Goal: Use online tool/utility: Utilize a website feature to perform a specific function

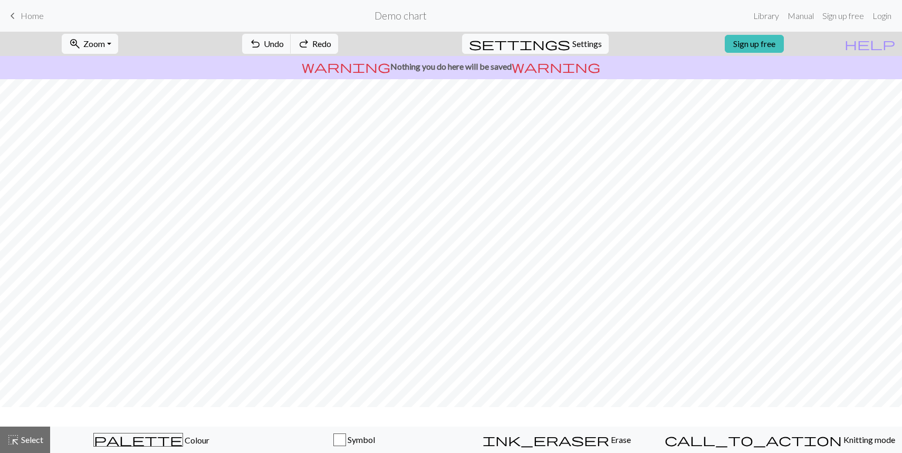
scroll to position [17, 0]
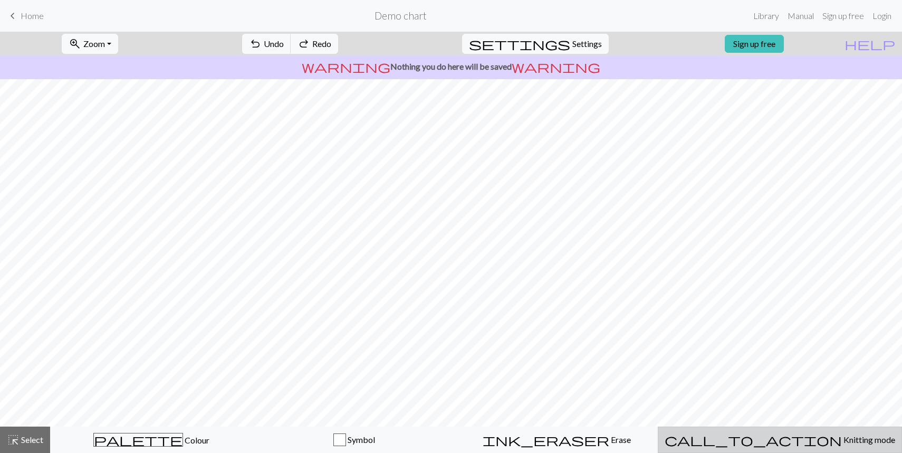
click at [842, 442] on span "Knitting mode" at bounding box center [868, 439] width 53 height 10
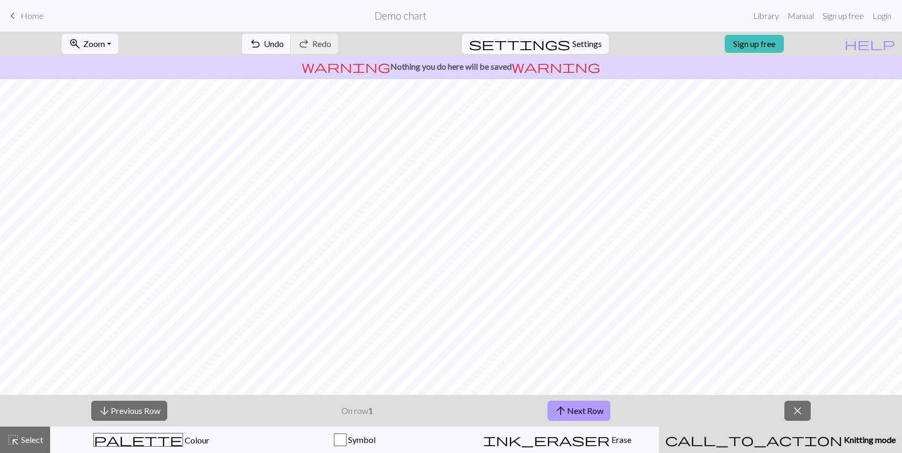
click at [587, 405] on button "arrow_upward Next Row" at bounding box center [579, 411] width 63 height 20
click at [131, 412] on button "arrow_downward Previous Row" at bounding box center [129, 411] width 76 height 20
click at [592, 411] on button "arrow_upward Next Row" at bounding box center [579, 411] width 63 height 20
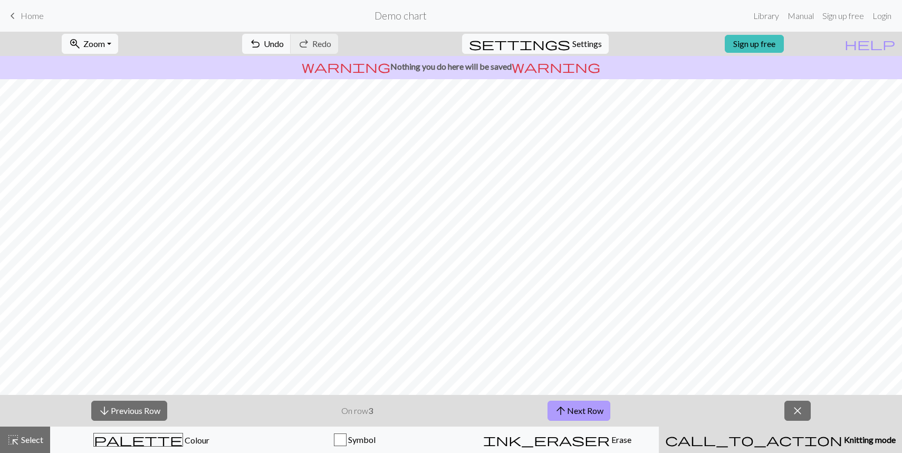
click at [592, 411] on button "arrow_upward Next Row" at bounding box center [579, 411] width 63 height 20
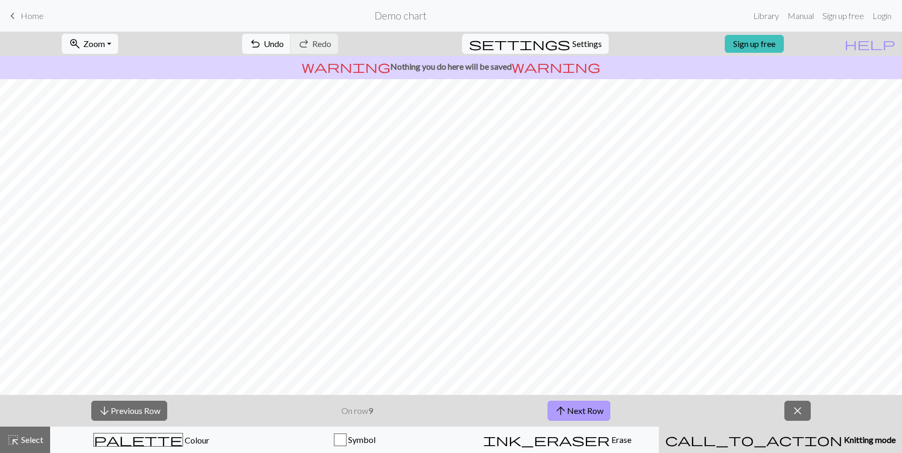
click at [592, 411] on button "arrow_upward Next Row" at bounding box center [579, 411] width 63 height 20
click at [592, 411] on button "arrow_upward Next Row" at bounding box center [580, 411] width 63 height 20
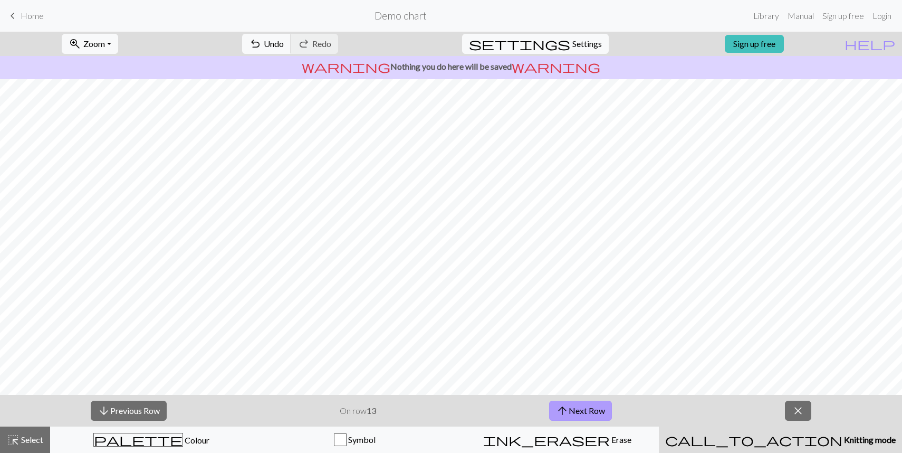
click at [592, 411] on button "arrow_upward Next Row" at bounding box center [580, 411] width 63 height 20
click at [579, 410] on button "arrow_upward Next Row" at bounding box center [580, 411] width 63 height 20
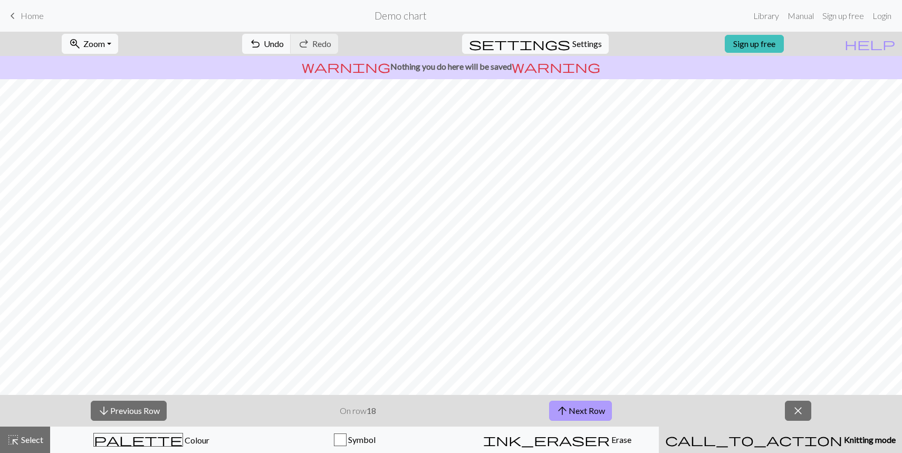
click at [579, 410] on button "arrow_upward Next Row" at bounding box center [580, 411] width 63 height 20
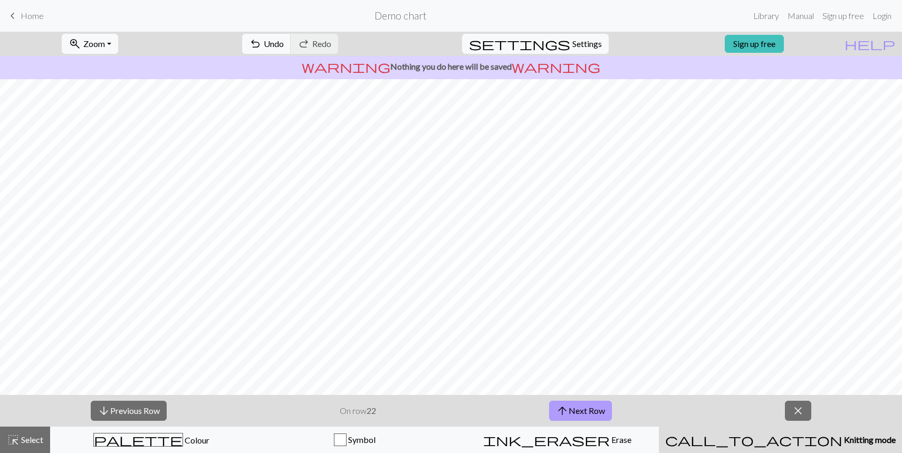
click at [579, 410] on button "arrow_upward Next Row" at bounding box center [580, 411] width 63 height 20
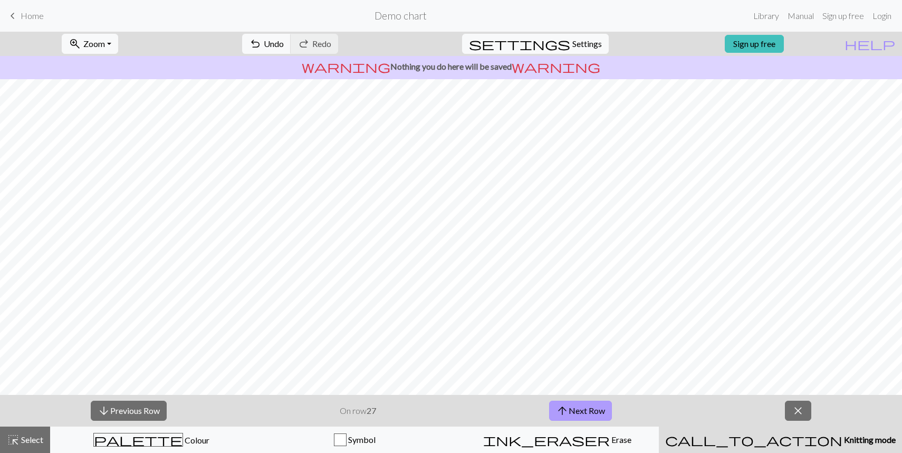
click at [579, 410] on button "arrow_upward Next Row" at bounding box center [580, 411] width 63 height 20
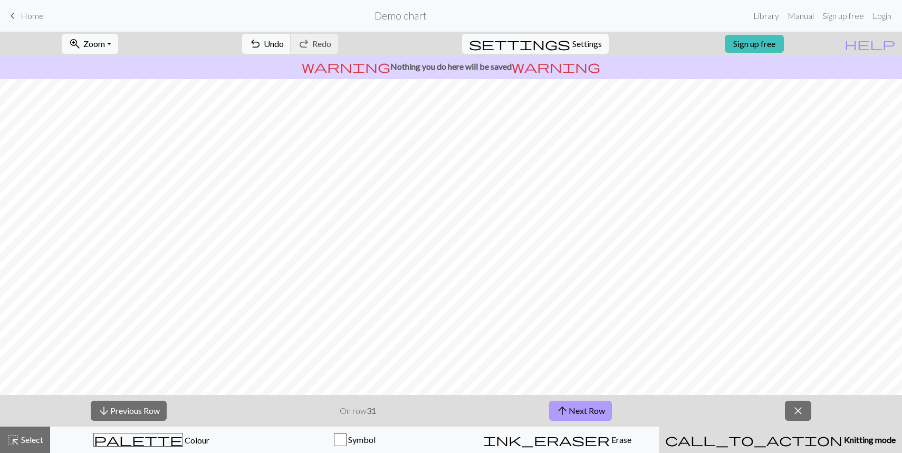
click at [579, 410] on button "arrow_upward Next Row" at bounding box center [580, 411] width 63 height 20
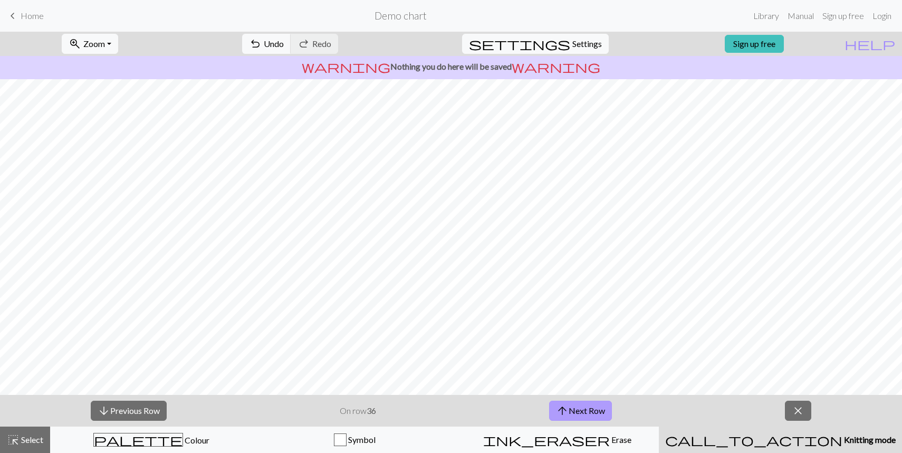
click at [579, 410] on button "arrow_upward Next Row" at bounding box center [580, 411] width 63 height 20
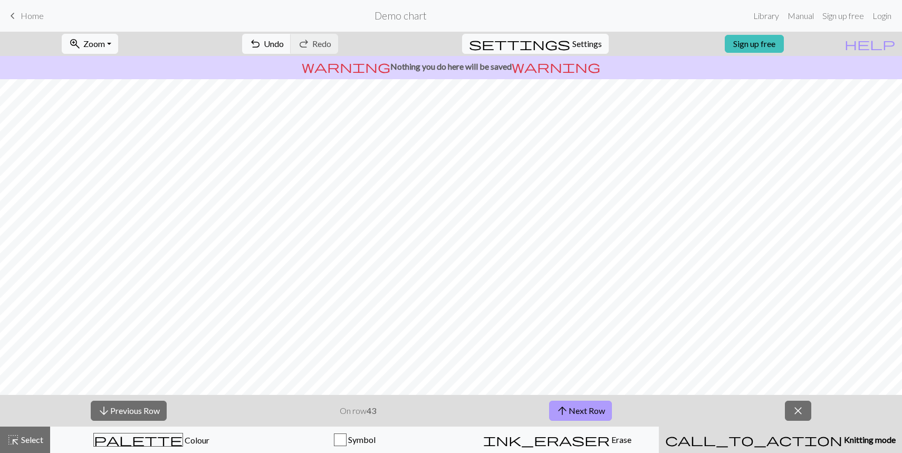
click at [579, 410] on button "arrow_upward Next Row" at bounding box center [580, 411] width 63 height 20
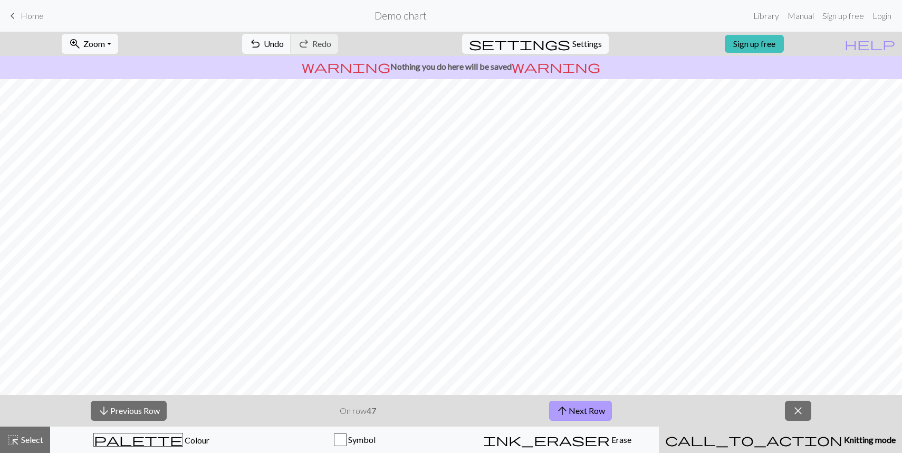
click at [577, 410] on button "arrow_upward Next Row" at bounding box center [580, 411] width 63 height 20
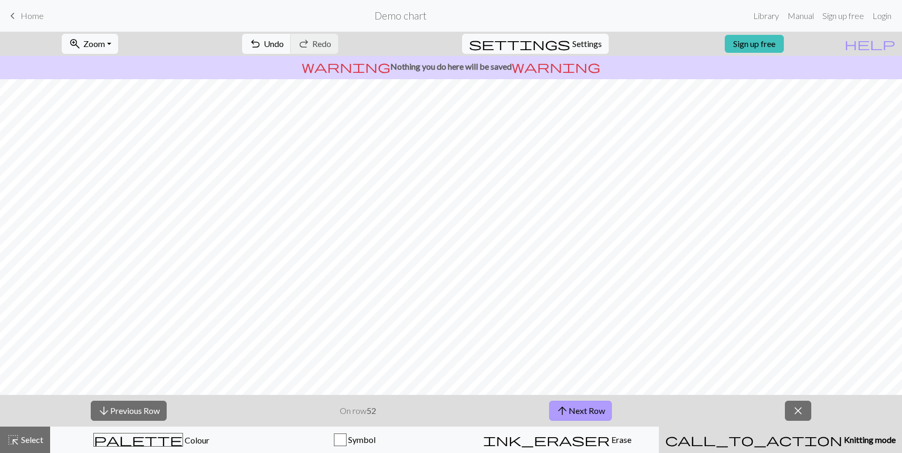
click at [577, 410] on button "arrow_upward Next Row" at bounding box center [580, 411] width 63 height 20
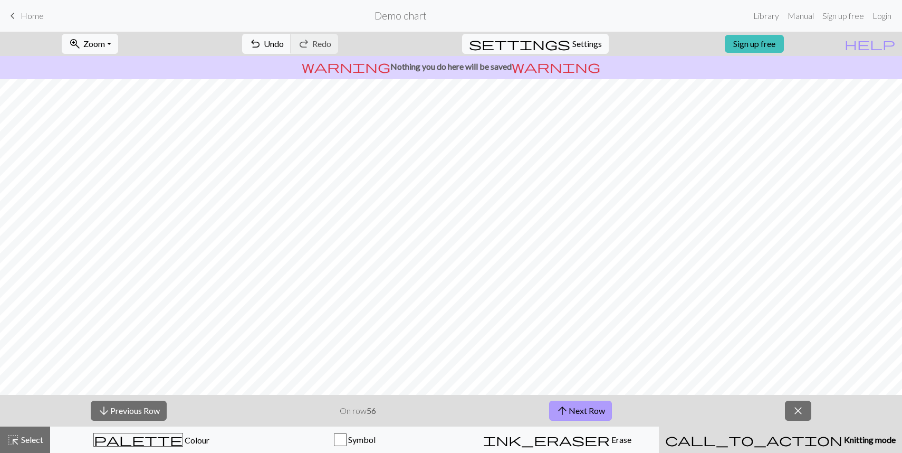
click at [577, 410] on button "arrow_upward Next Row" at bounding box center [580, 411] width 63 height 20
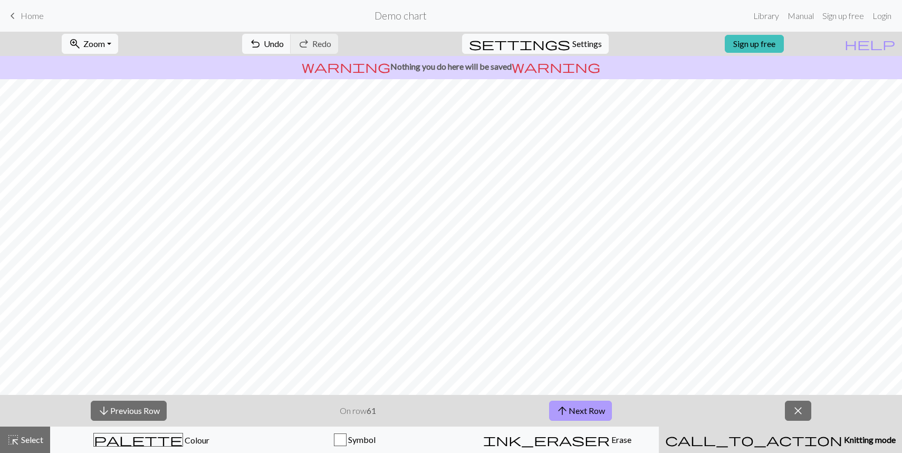
click at [577, 410] on button "arrow_upward Next Row" at bounding box center [580, 411] width 63 height 20
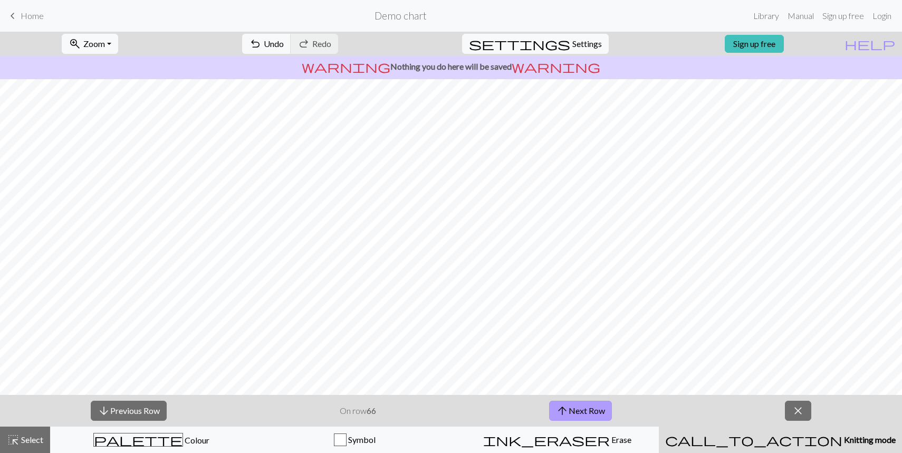
click at [577, 410] on button "arrow_upward Next Row" at bounding box center [580, 411] width 63 height 20
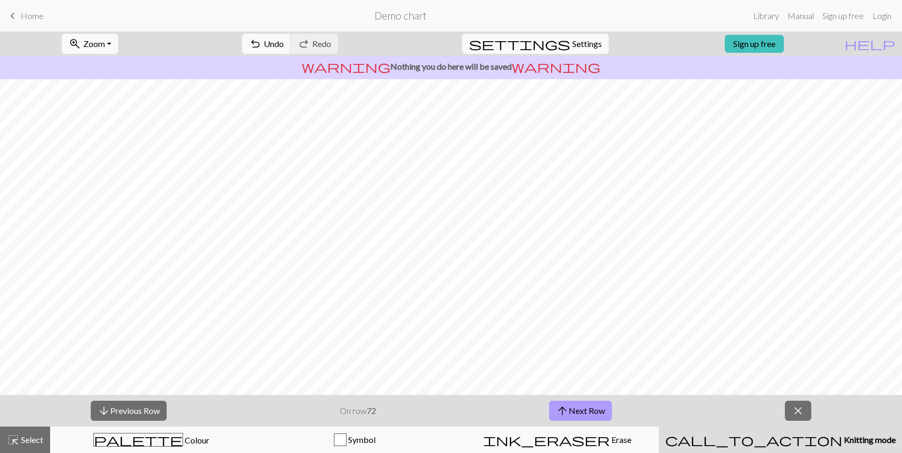
click at [577, 410] on button "arrow_upward Next Row" at bounding box center [580, 411] width 63 height 20
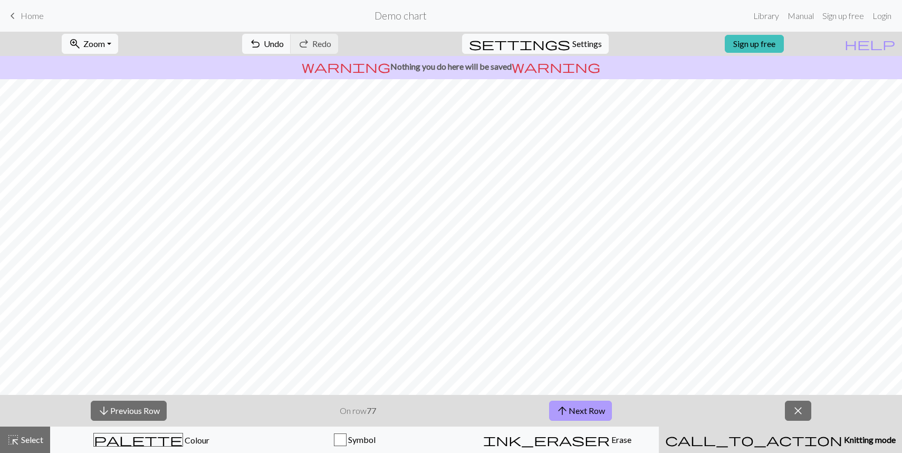
click at [577, 410] on button "arrow_upward Next Row" at bounding box center [580, 411] width 63 height 20
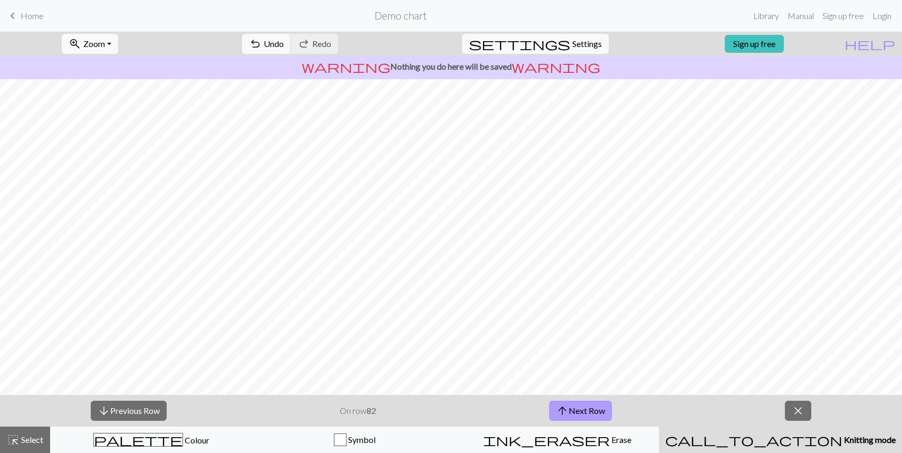
click at [577, 410] on button "arrow_upward Next Row" at bounding box center [580, 411] width 63 height 20
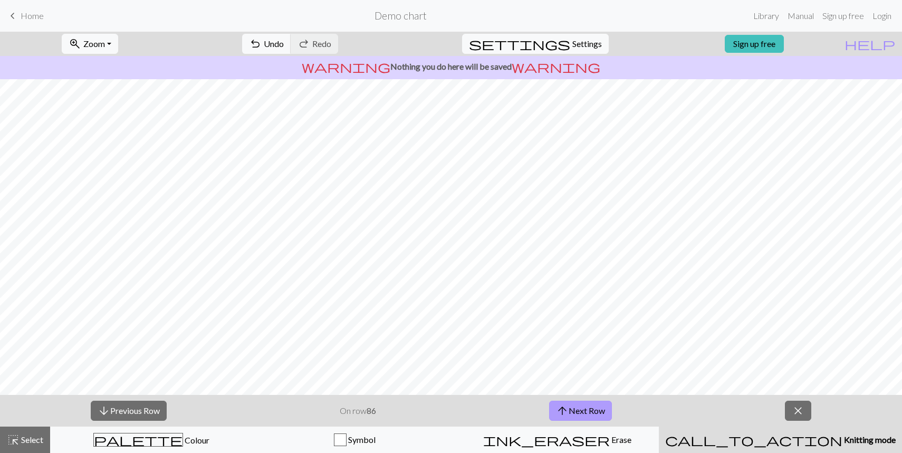
click at [586, 412] on button "arrow_upward Next Row" at bounding box center [580, 411] width 63 height 20
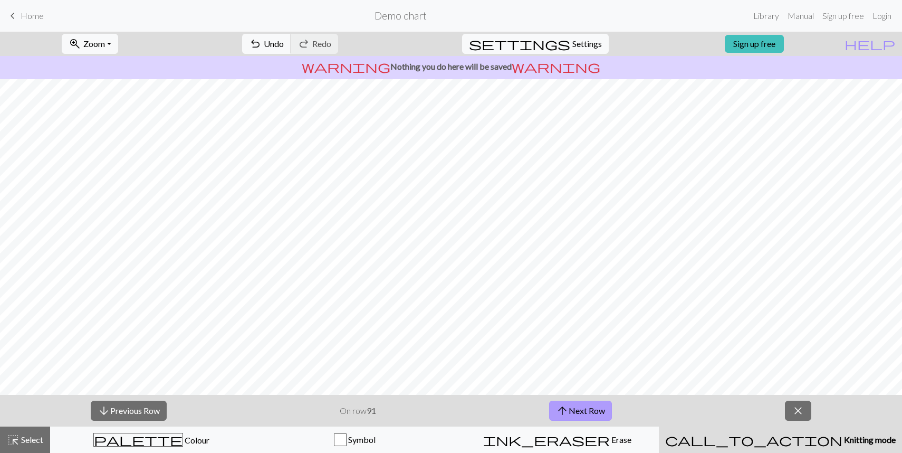
click at [586, 412] on button "arrow_upward Next Row" at bounding box center [580, 411] width 63 height 20
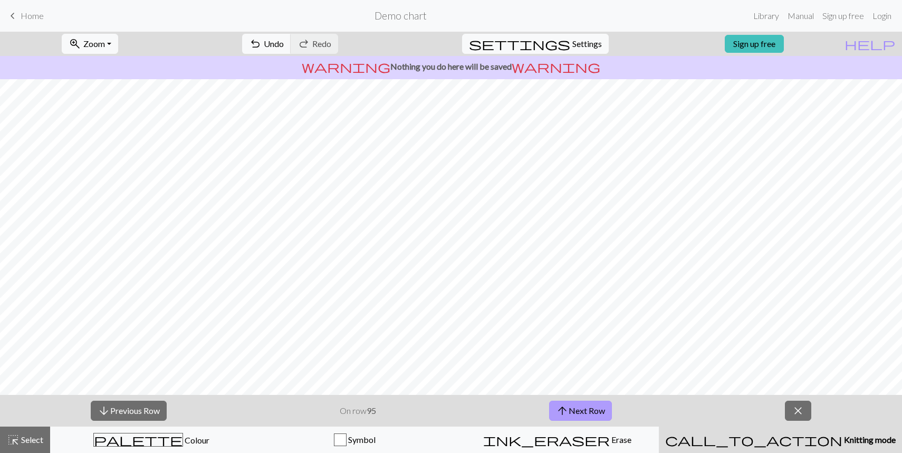
click at [586, 412] on button "arrow_upward Next Row" at bounding box center [580, 411] width 63 height 20
click at [586, 412] on button "arrow_upward Next Row" at bounding box center [582, 411] width 63 height 20
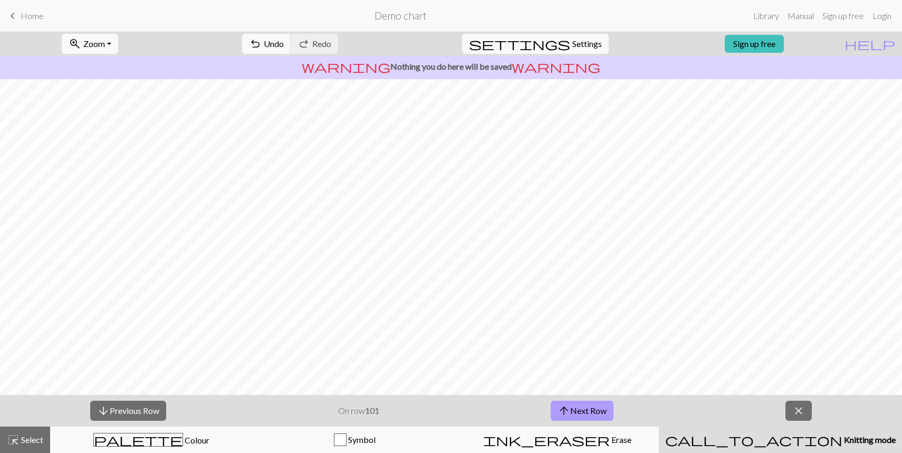
click at [586, 412] on button "arrow_upward Next Row" at bounding box center [582, 411] width 63 height 20
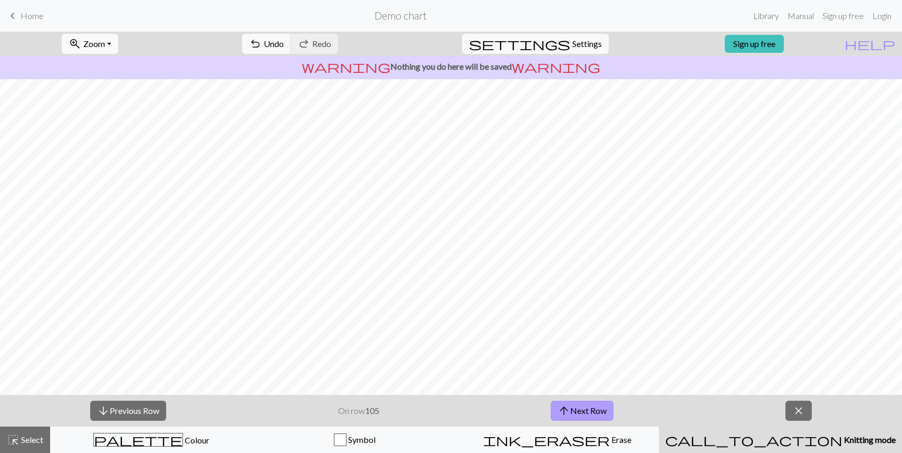
click at [593, 414] on button "arrow_upward Next Row" at bounding box center [582, 411] width 63 height 20
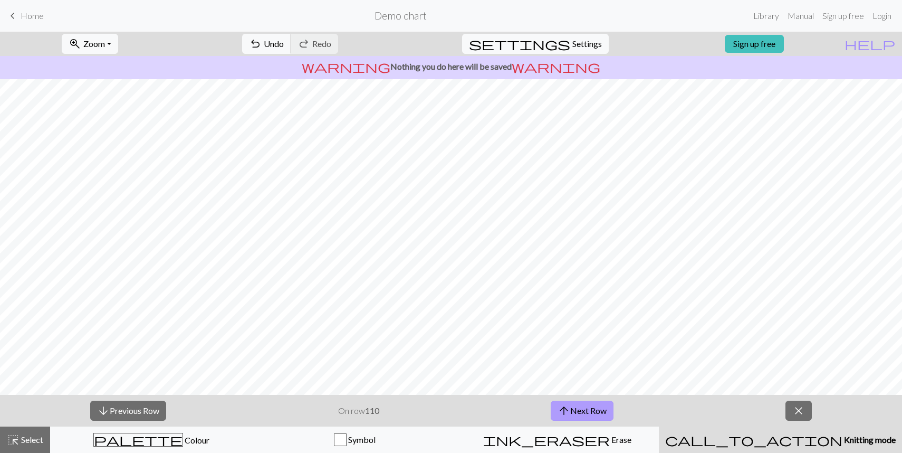
click at [593, 414] on button "arrow_upward Next Row" at bounding box center [582, 411] width 63 height 20
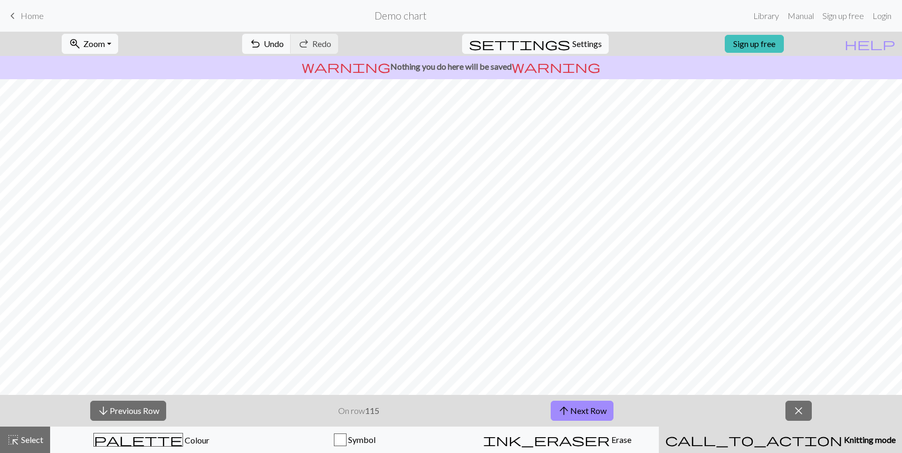
scroll to position [11, 0]
click at [590, 411] on button "arrow_upward Next Row" at bounding box center [582, 411] width 63 height 20
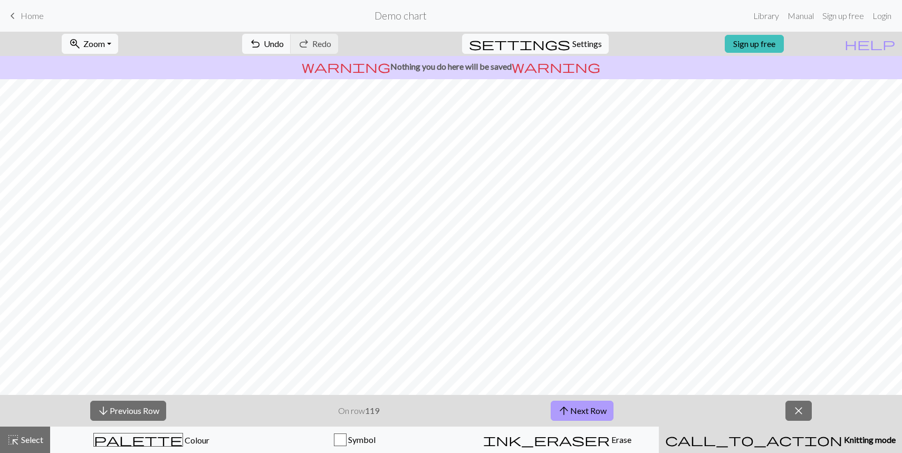
click at [590, 411] on button "arrow_upward Next Row" at bounding box center [582, 411] width 63 height 20
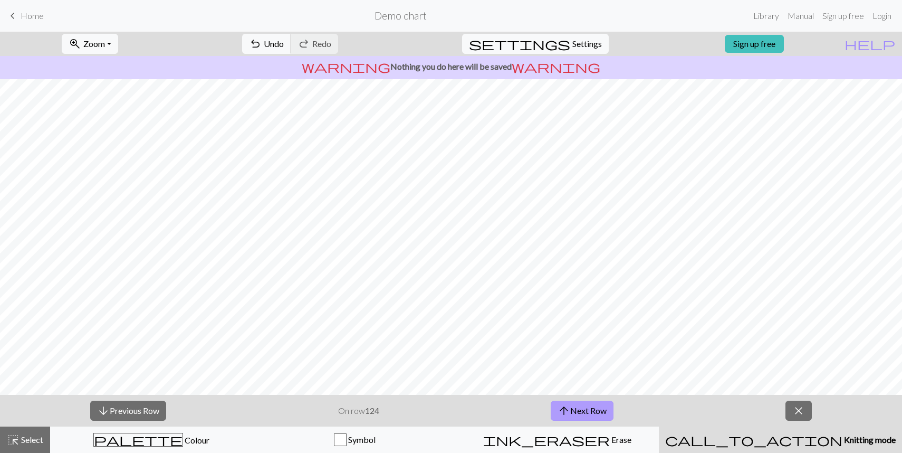
click at [590, 411] on button "arrow_upward Next Row" at bounding box center [582, 411] width 63 height 20
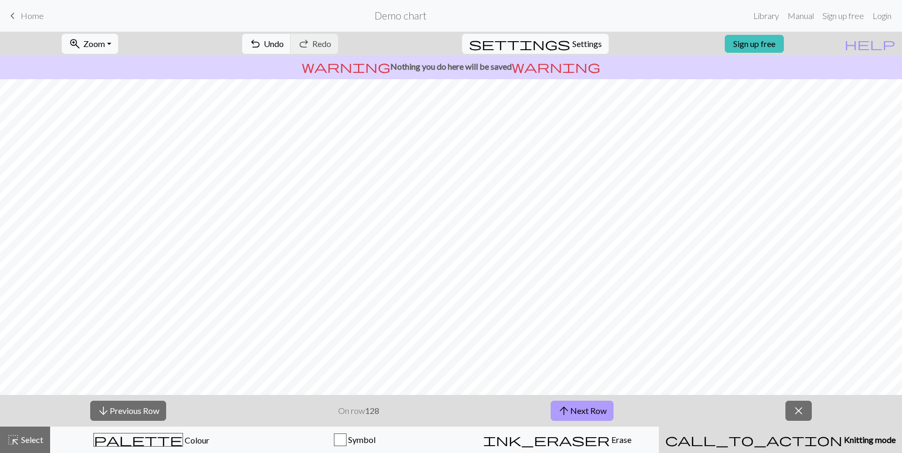
click at [590, 411] on button "arrow_upward Next Row" at bounding box center [582, 411] width 63 height 20
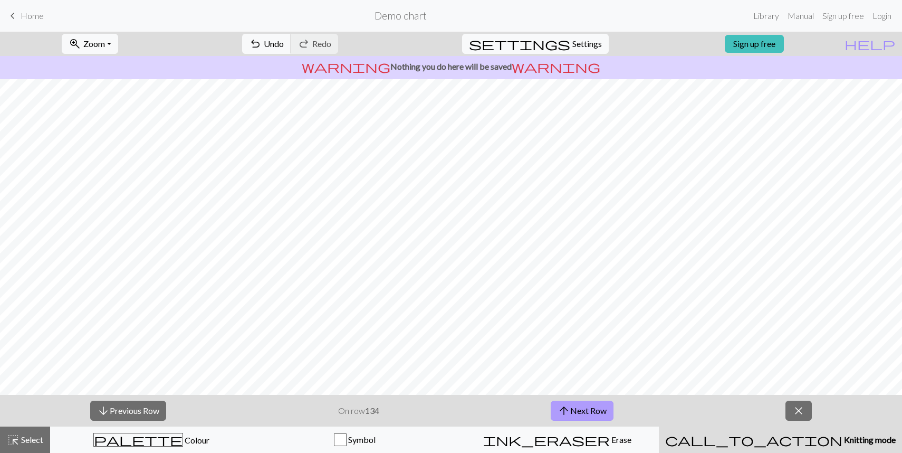
click at [590, 411] on button "arrow_upward Next Row" at bounding box center [582, 411] width 63 height 20
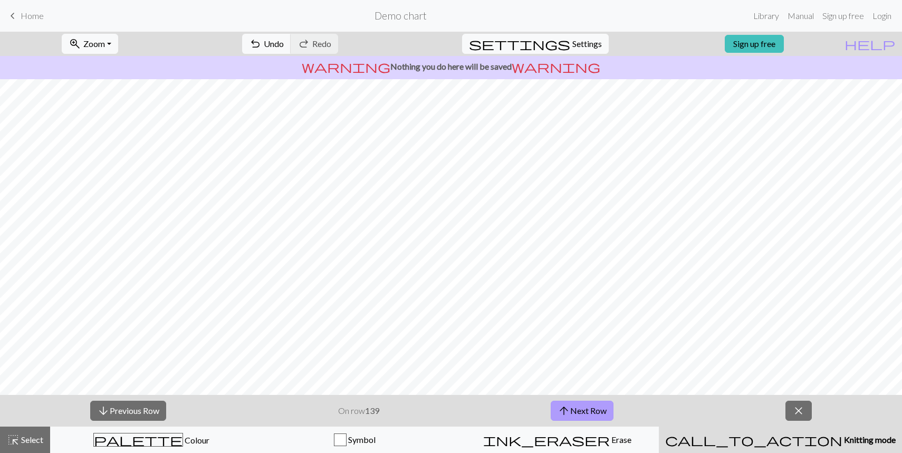
click at [590, 411] on button "arrow_upward Next Row" at bounding box center [582, 411] width 63 height 20
click at [145, 406] on button "arrow_downward Previous Row" at bounding box center [128, 411] width 76 height 20
